Goal: Task Accomplishment & Management: Complete application form

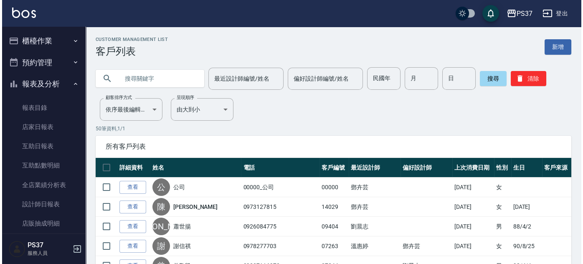
scroll to position [75, 0]
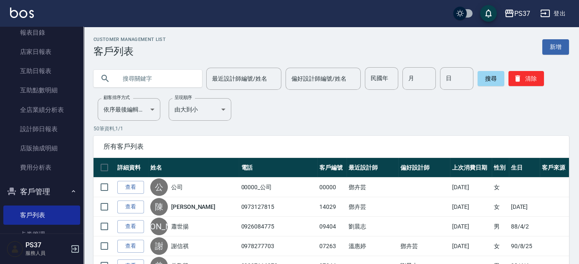
click at [378, 76] on input "民國年" at bounding box center [381, 78] width 33 height 23
type input "76"
type input "2"
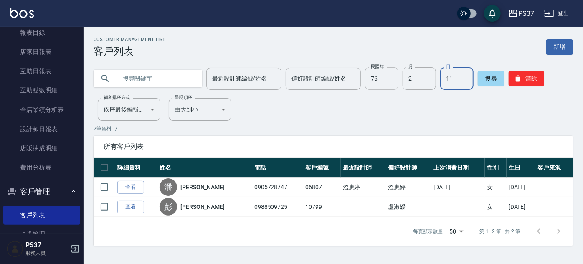
type input "11"
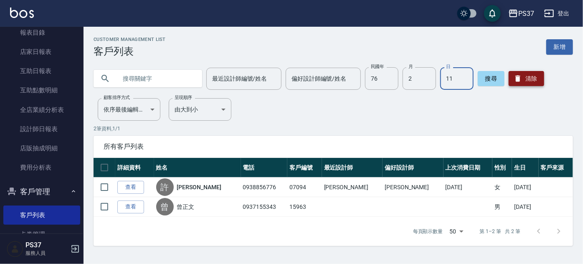
click at [531, 74] on button "清除" at bounding box center [527, 78] width 36 height 15
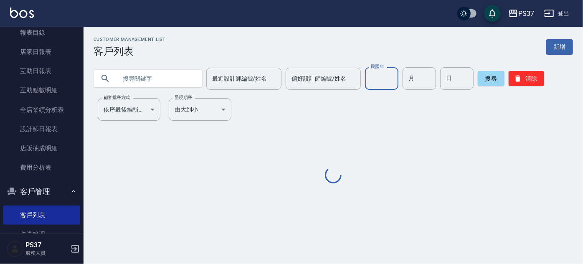
click at [370, 81] on input "民國年" at bounding box center [381, 78] width 33 height 23
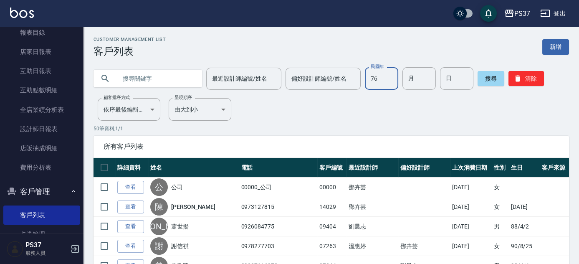
type input "76"
type input "2"
type input "11"
